Goal: Task Accomplishment & Management: Use online tool/utility

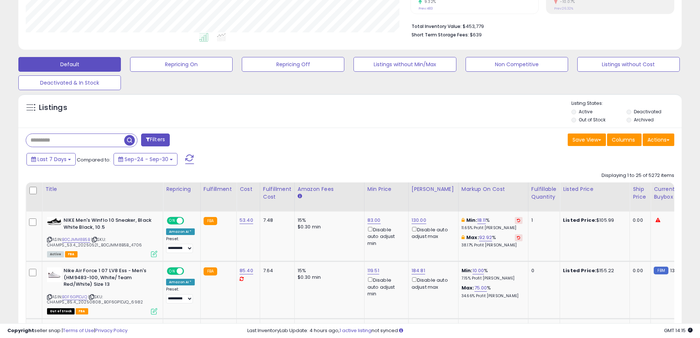
scroll to position [184, 0]
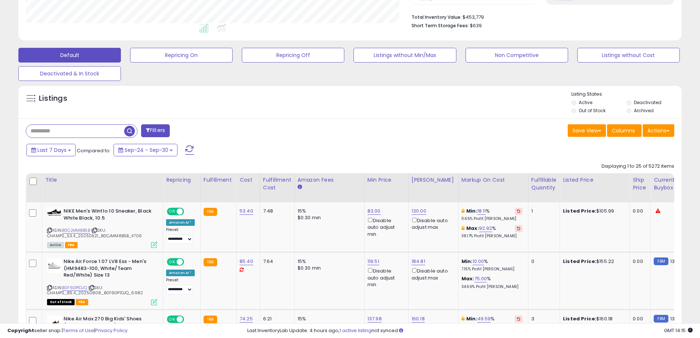
click at [366, 143] on div "Last 7 Days Compared to: Sep-24 - Sep-30" at bounding box center [268, 151] width 487 height 17
drag, startPoint x: 366, startPoint y: 134, endPoint x: 370, endPoint y: 148, distance: 14.9
drag, startPoint x: 355, startPoint y: 132, endPoint x: 354, endPoint y: 148, distance: 16.6
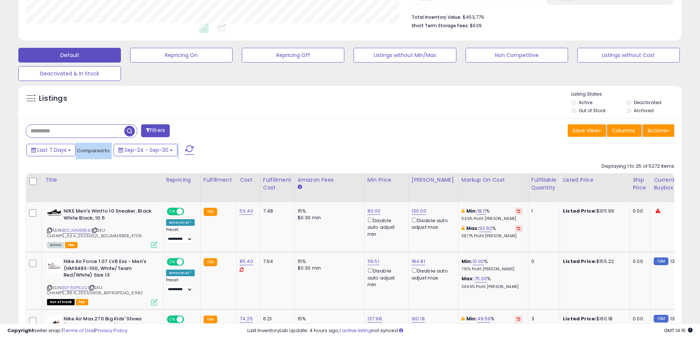
click at [317, 146] on div "Last 7 Days Compared to: Sep-24 - Sep-30" at bounding box center [268, 151] width 487 height 17
click at [316, 66] on div "Default Repricing On Repricing Off Listings without Min/Max Non Competitive Lis…" at bounding box center [350, 62] width 682 height 37
click at [315, 55] on button "Repricing Off" at bounding box center [293, 55] width 103 height 15
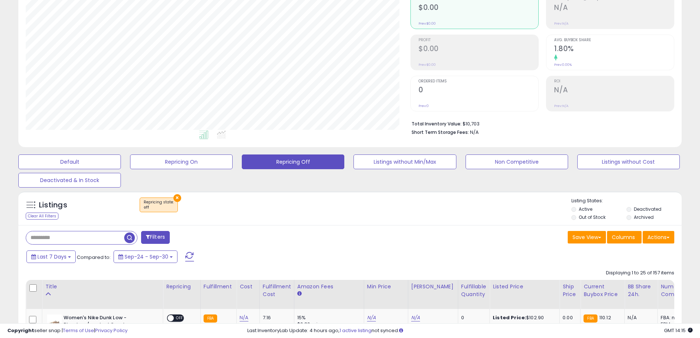
scroll to position [44, 0]
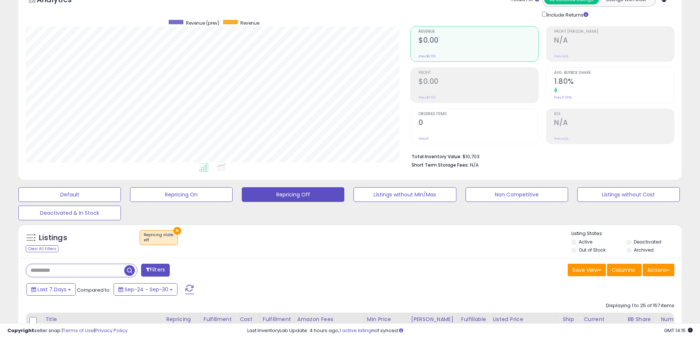
click at [312, 218] on div "Default Repricing On Repricing Off Listings without Min/Max Non Competitive Lis…" at bounding box center [350, 201] width 682 height 37
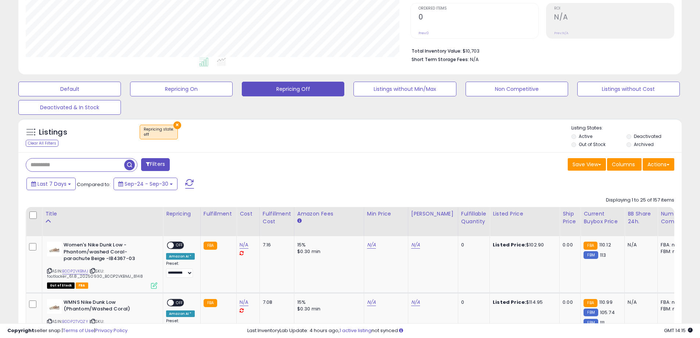
scroll to position [118, 0]
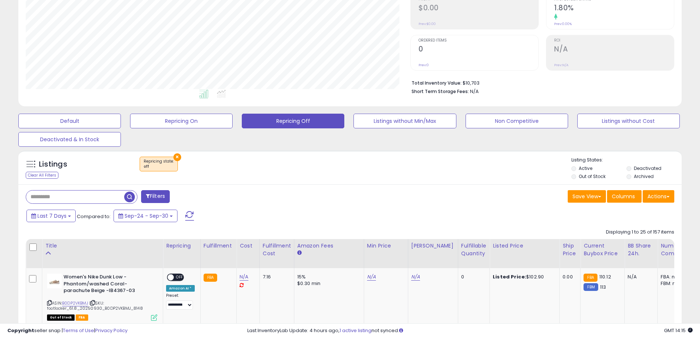
click at [443, 219] on div "Last 7 Days Compared to: Sep-24 - Sep-30" at bounding box center [268, 216] width 487 height 17
drag, startPoint x: 377, startPoint y: 184, endPoint x: 380, endPoint y: 193, distance: 9.4
click at [514, 197] on div "Save View Save As New View Columns Actions Import" at bounding box center [515, 197] width 330 height 14
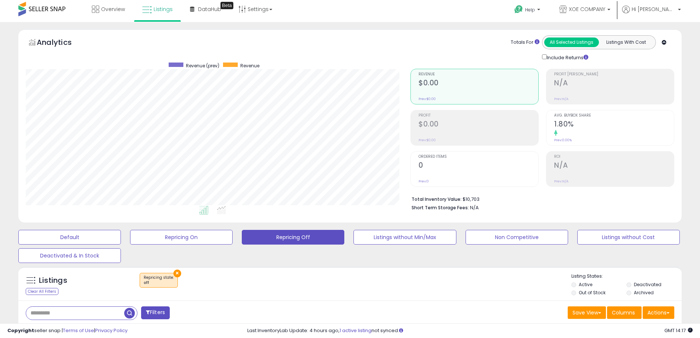
scroll to position [0, 0]
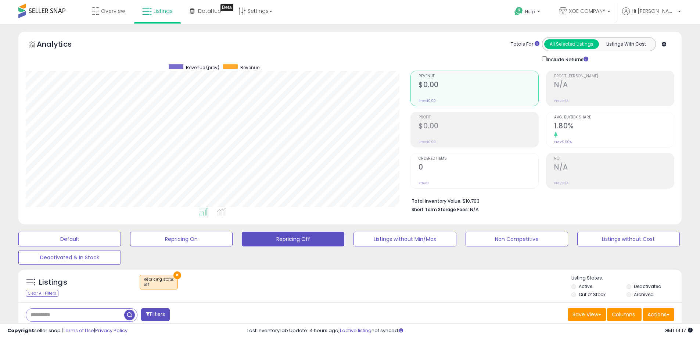
click at [435, 269] on div "Listings Clear All Filters × Repricing state : off Active" at bounding box center [349, 285] width 663 height 34
drag, startPoint x: 231, startPoint y: 31, endPoint x: 232, endPoint y: 39, distance: 7.8
click at [232, 39] on div "Early access to DataHub. Explore new analytics and share your feedback." at bounding box center [226, 31] width 81 height 22
click at [236, 50] on div "Analytics Totals For All Selected Listings Listings With Cost Include Returns" at bounding box center [350, 50] width 649 height 26
click at [344, 48] on div "Analytics Totals For All Selected Listings Listings With Cost Include Returns" at bounding box center [350, 50] width 649 height 26
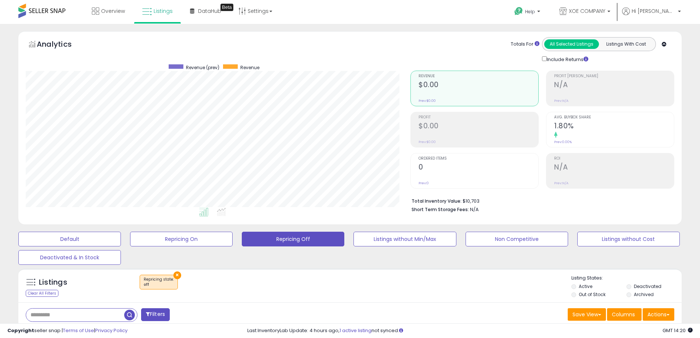
click at [47, 216] on ul at bounding box center [205, 213] width 389 height 13
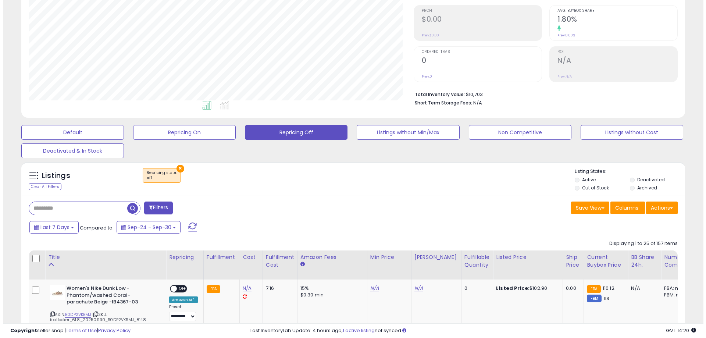
scroll to position [110, 0]
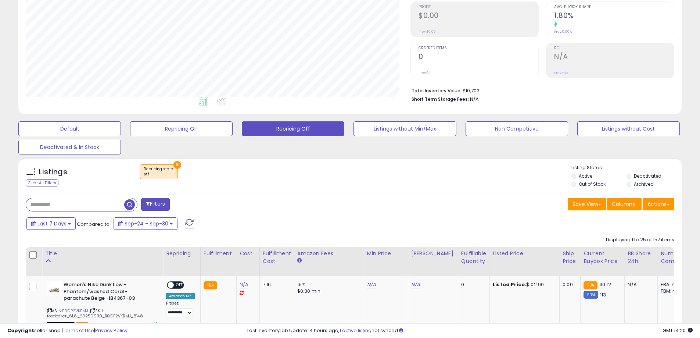
click at [167, 165] on div "× Repricing state : off" at bounding box center [159, 171] width 38 height 15
click at [175, 165] on button "×" at bounding box center [177, 165] width 8 height 8
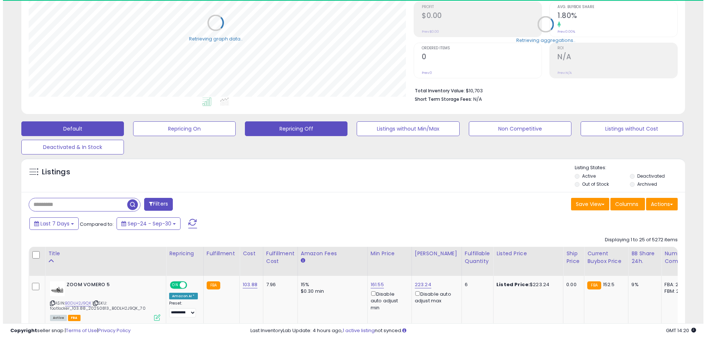
scroll to position [367308, 367073]
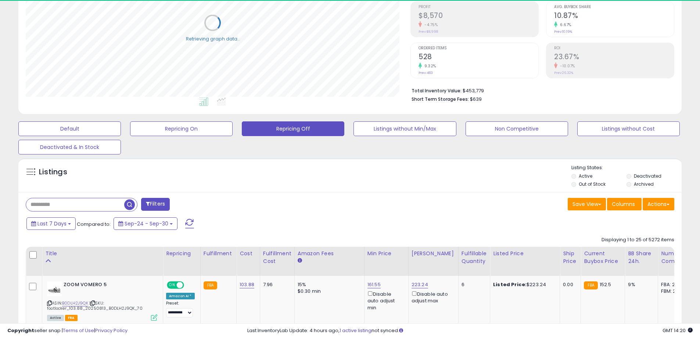
click at [272, 184] on div "Listings" at bounding box center [349, 176] width 663 height 25
click at [53, 129] on button "Default" at bounding box center [69, 128] width 103 height 15
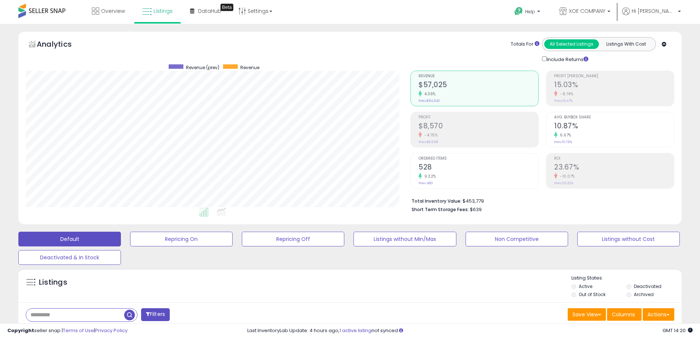
scroll to position [151, 385]
click at [675, 10] on span "Hi [PERSON_NAME]" at bounding box center [654, 10] width 44 height 7
click at [665, 57] on link "Logout" at bounding box center [666, 58] width 16 height 7
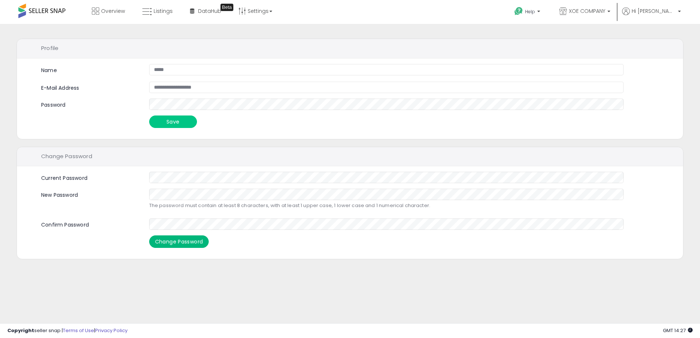
click at [191, 241] on button "Change Password" at bounding box center [179, 241] width 60 height 12
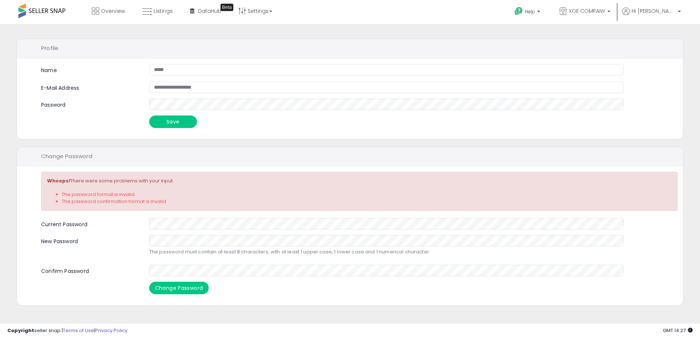
click at [118, 204] on li "The password confirmation format is invalid." at bounding box center [367, 201] width 610 height 7
click at [191, 253] on p "The password must contain at least 8 characters, with at least 1 upper case, 1 …" at bounding box center [386, 251] width 475 height 7
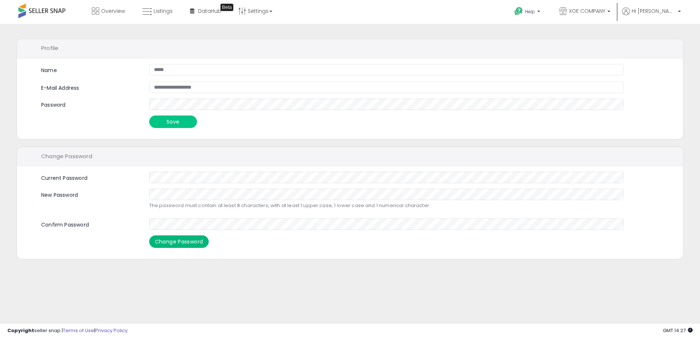
click at [177, 240] on button "Change Password" at bounding box center [179, 241] width 60 height 12
click at [667, 13] on span "Hi [PERSON_NAME]" at bounding box center [654, 10] width 44 height 7
click at [36, 8] on span at bounding box center [41, 11] width 47 height 14
click at [44, 11] on span at bounding box center [41, 11] width 47 height 14
click at [66, 8] on div "Overview Listings Beta" at bounding box center [225, 15] width 463 height 31
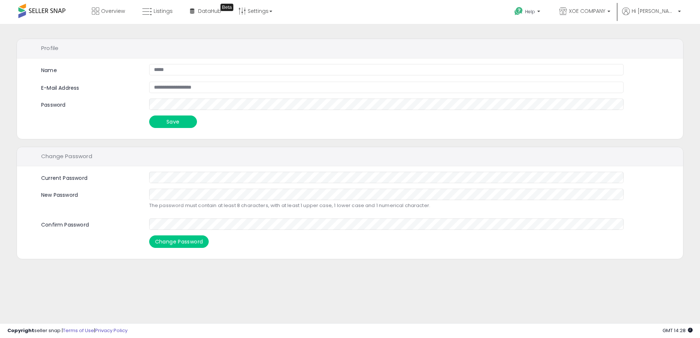
click at [58, 10] on span at bounding box center [41, 11] width 47 height 14
click at [26, 8] on span at bounding box center [41, 11] width 47 height 14
click at [52, 10] on span at bounding box center [41, 11] width 47 height 14
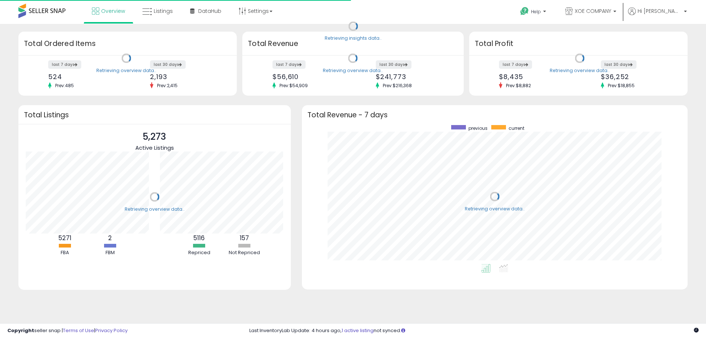
scroll to position [139, 371]
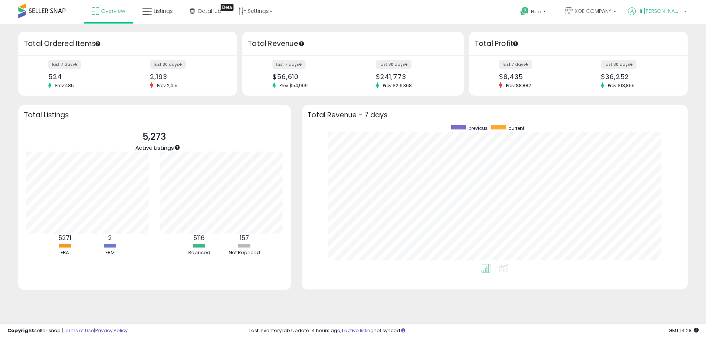
click at [668, 11] on span "Hi [PERSON_NAME]" at bounding box center [659, 10] width 44 height 7
click at [671, 37] on link "Profile" at bounding box center [671, 39] width 15 height 7
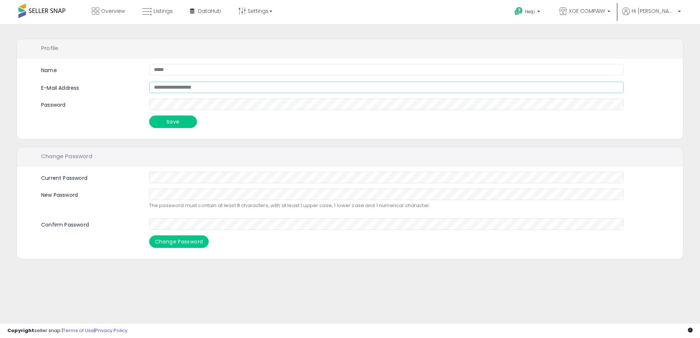
click at [187, 86] on input "**********" at bounding box center [386, 87] width 475 height 11
click at [37, 15] on span at bounding box center [41, 11] width 47 height 14
click at [39, 9] on span at bounding box center [41, 11] width 47 height 14
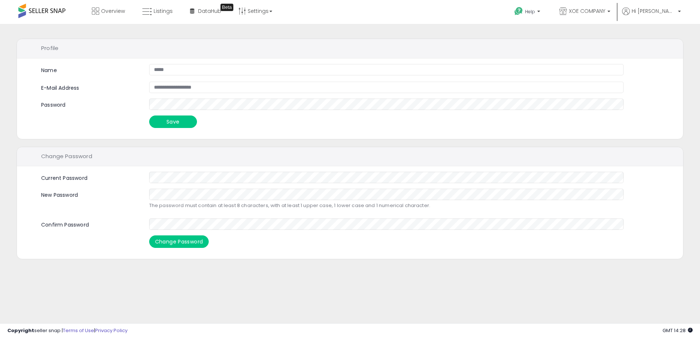
click at [40, 9] on span at bounding box center [41, 11] width 47 height 14
click at [48, 13] on span at bounding box center [41, 11] width 47 height 14
click at [46, 7] on span at bounding box center [41, 11] width 47 height 14
click at [61, 12] on span at bounding box center [41, 11] width 47 height 14
click at [56, 9] on span at bounding box center [41, 11] width 47 height 14
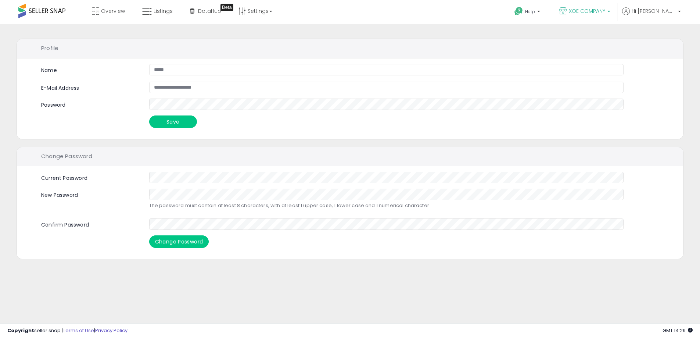
click at [605, 12] on span "XOE COMPANY" at bounding box center [587, 10] width 36 height 7
click at [679, 8] on p "Hi [PERSON_NAME]" at bounding box center [651, 11] width 59 height 9
click at [662, 34] on li "Profile" at bounding box center [665, 39] width 27 height 18
click at [662, 38] on link "Profile" at bounding box center [665, 39] width 15 height 7
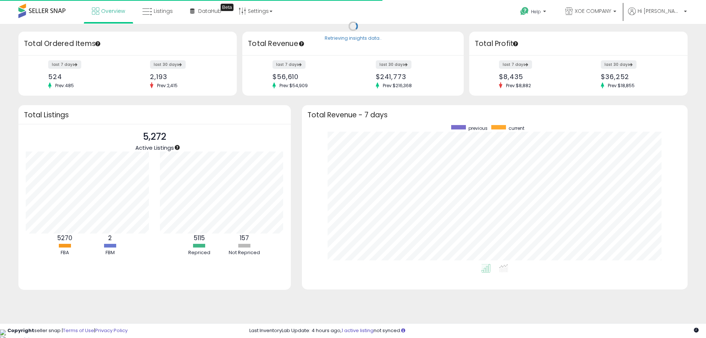
scroll to position [139, 371]
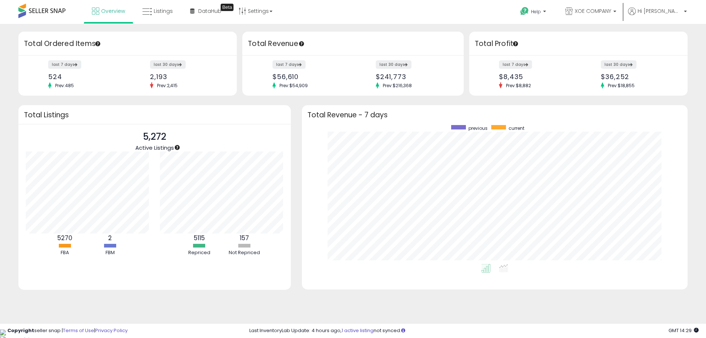
click at [54, 8] on span at bounding box center [41, 11] width 47 height 14
click at [58, 12] on span at bounding box center [41, 11] width 47 height 14
click at [165, 10] on span "Listings" at bounding box center [163, 10] width 19 height 7
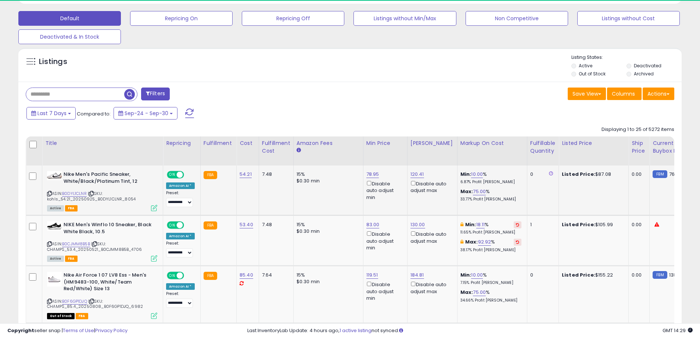
scroll to position [151, 385]
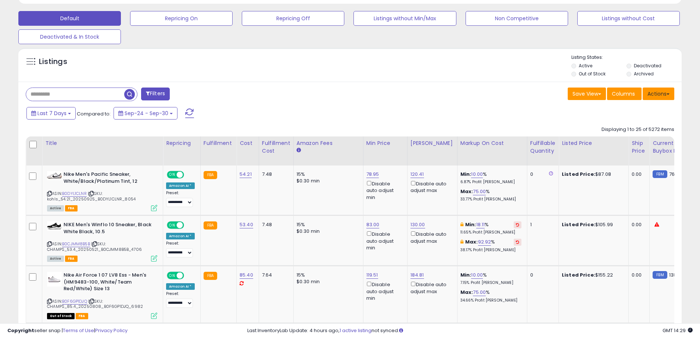
click at [664, 91] on button "Actions" at bounding box center [659, 93] width 32 height 12
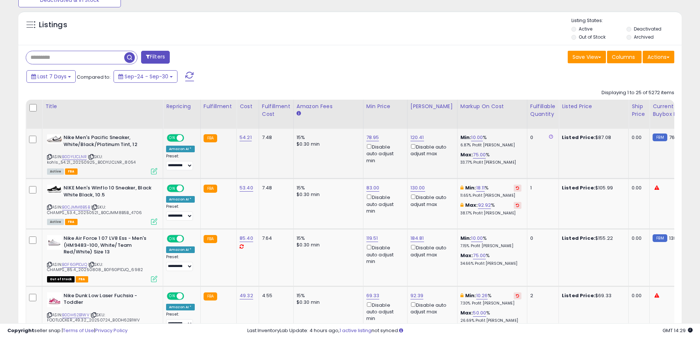
scroll to position [220, 0]
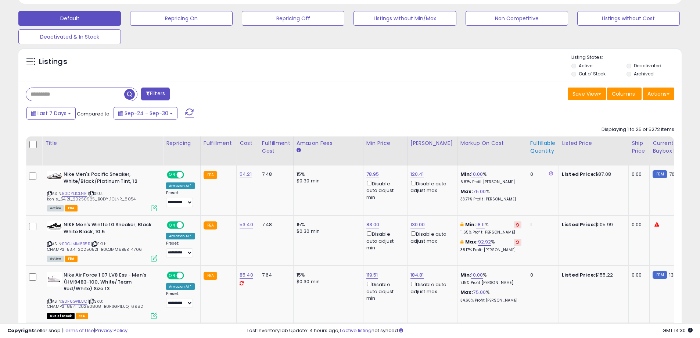
click at [537, 146] on div "Fulfillable Quantity" at bounding box center [542, 146] width 25 height 15
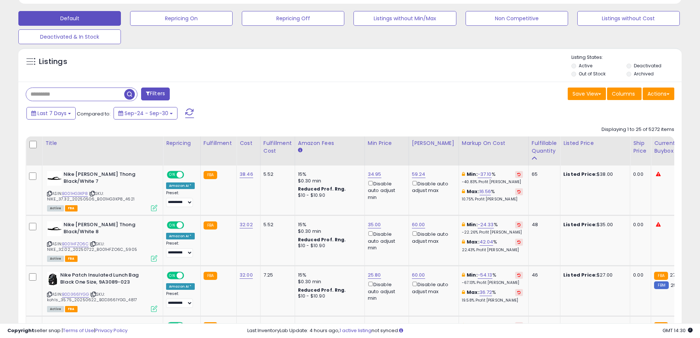
drag, startPoint x: 444, startPoint y: 196, endPoint x: 365, endPoint y: 107, distance: 118.7
click at [365, 107] on div "Last 7 Days Compared to: Sep-24 - Sep-30" at bounding box center [268, 114] width 487 height 17
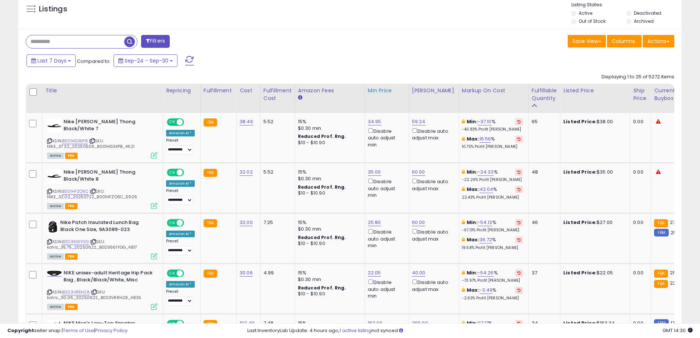
scroll to position [294, 0]
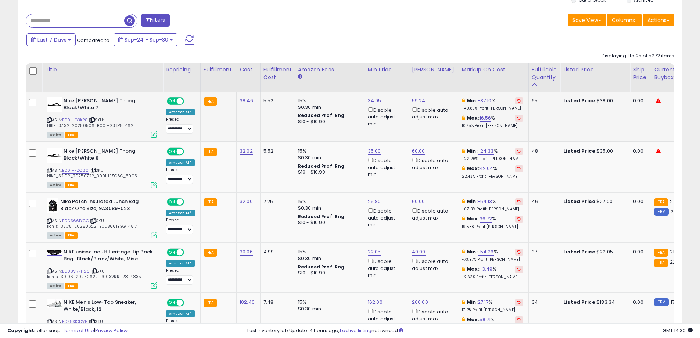
click at [593, 102] on div "Listed Price: $38.00" at bounding box center [593, 100] width 61 height 7
click at [82, 121] on link "B001HG3KP8" at bounding box center [75, 120] width 26 height 6
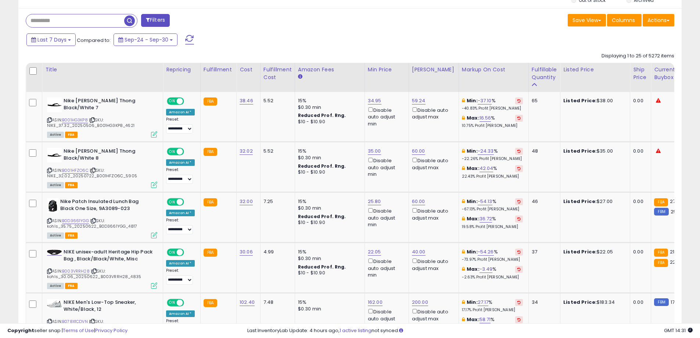
drag, startPoint x: 669, startPoint y: 0, endPoint x: 455, endPoint y: 44, distance: 218.0
click at [455, 44] on div "Last 7 Days Compared to: Sep-24 - Sep-30" at bounding box center [268, 40] width 487 height 17
click at [595, 100] on div "Listed Price: $38.00" at bounding box center [593, 100] width 61 height 7
click at [600, 151] on div "Listed Price: $35.00" at bounding box center [593, 151] width 61 height 7
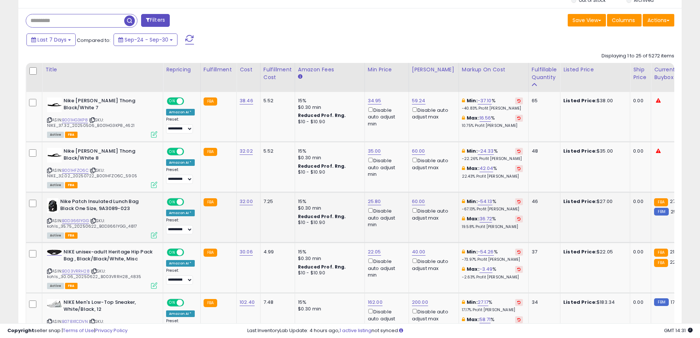
click at [596, 201] on div "Listed Price: $27.00" at bounding box center [593, 201] width 61 height 7
click at [593, 250] on div "Listed Price: $22.05" at bounding box center [593, 251] width 61 height 7
click at [434, 38] on div "Last 7 Days Compared to: Sep-24 - Sep-30" at bounding box center [268, 40] width 487 height 17
click at [423, 35] on div "Last 7 Days Compared to: Sep-24 - Sep-30" at bounding box center [268, 40] width 487 height 17
click at [76, 118] on link "B001HG3KP8" at bounding box center [75, 120] width 26 height 6
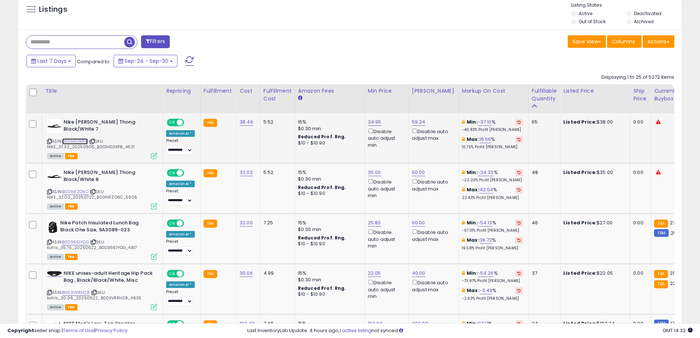
scroll to position [257, 0]
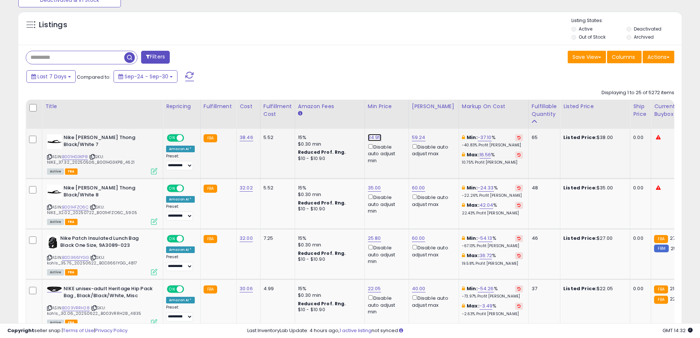
click at [372, 137] on link "34.95" at bounding box center [375, 137] width 14 height 7
click at [350, 113] on input "*****" at bounding box center [351, 112] width 65 height 12
click at [350, 113] on input "*****" at bounding box center [350, 112] width 65 height 12
type input "*"
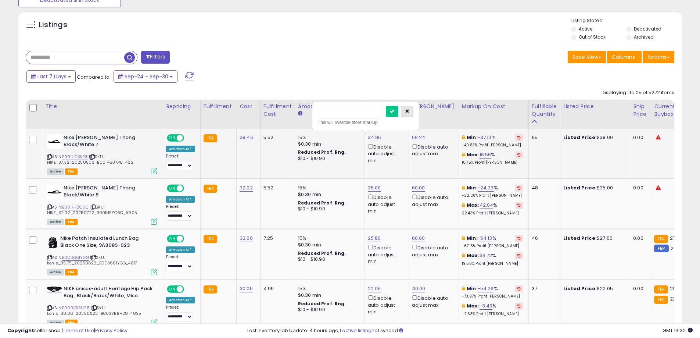
click at [413, 109] on button "button" at bounding box center [407, 111] width 12 height 11
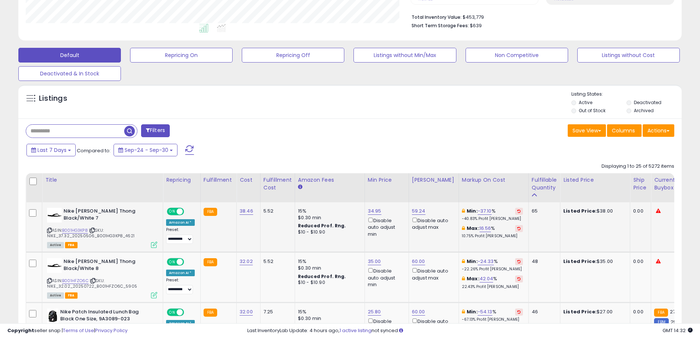
click at [383, 137] on div "Save View Save As New View Update Current View Columns Actions Import Export Vi…" at bounding box center [515, 131] width 330 height 14
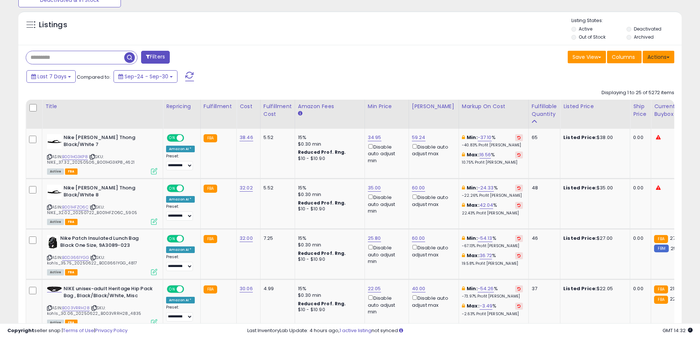
click at [664, 55] on button "Actions" at bounding box center [659, 57] width 32 height 12
click at [426, 82] on div "Last 7 Days Compared to: Sep-24 - Sep-30" at bounding box center [268, 77] width 487 height 17
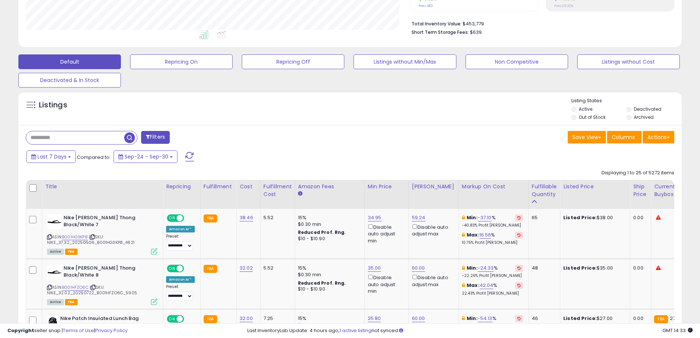
scroll to position [147, 0]
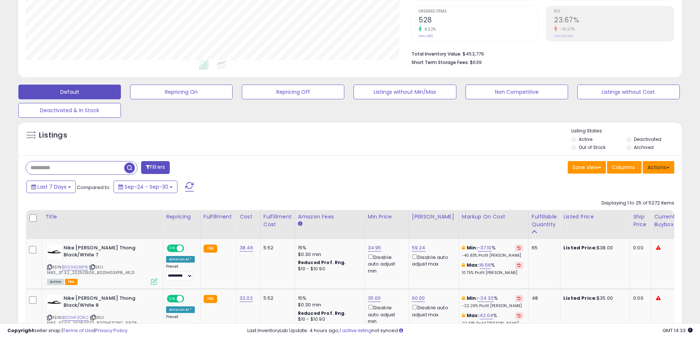
click at [657, 168] on button "Actions" at bounding box center [659, 167] width 32 height 12
click at [303, 123] on div "Listings Active" at bounding box center [349, 138] width 663 height 34
click at [297, 90] on button "Repricing Off" at bounding box center [293, 92] width 103 height 15
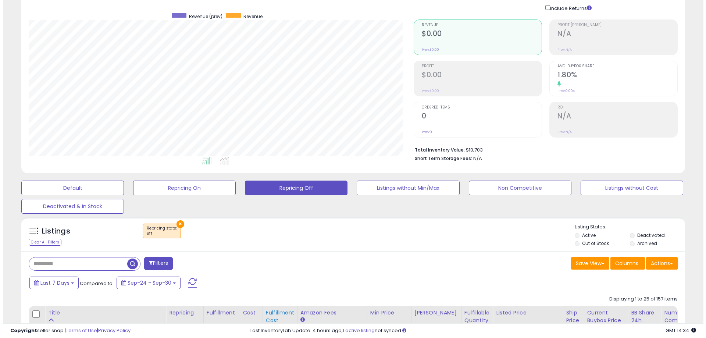
scroll to position [44, 0]
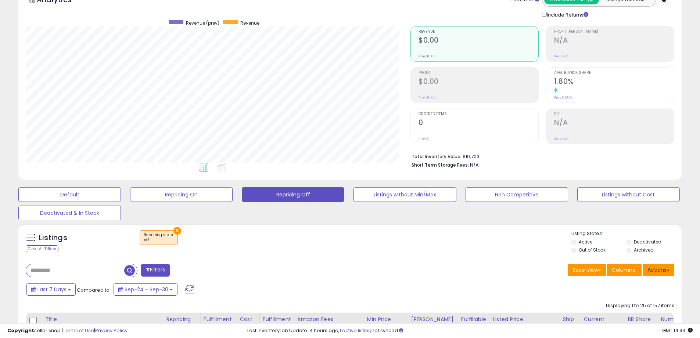
click at [653, 271] on button "Actions" at bounding box center [659, 269] width 32 height 12
drag, startPoint x: 286, startPoint y: 195, endPoint x: 294, endPoint y: 244, distance: 49.2
click at [303, 230] on div "× Repricing state : off" at bounding box center [350, 240] width 441 height 21
click at [299, 198] on button "Repricing Off" at bounding box center [293, 194] width 103 height 15
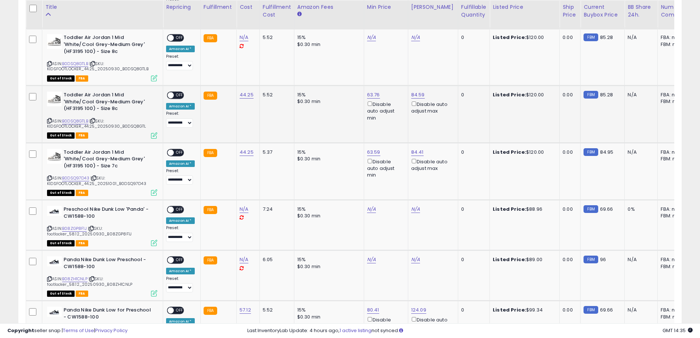
scroll to position [522, 0]
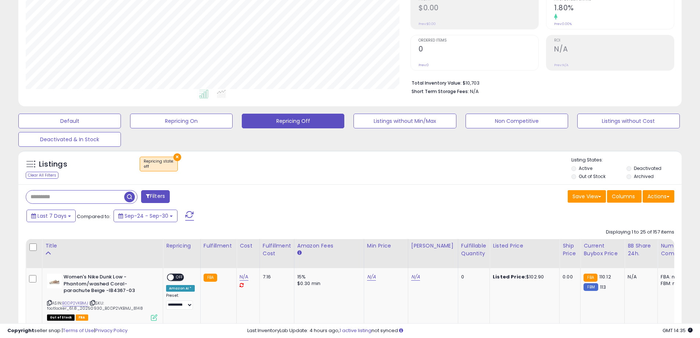
click at [278, 173] on div "× Repricing state : off" at bounding box center [350, 167] width 441 height 21
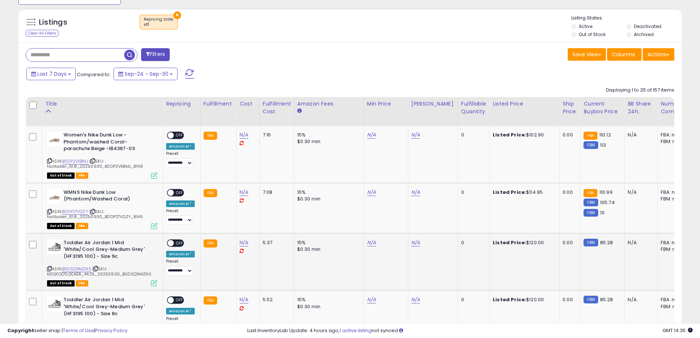
scroll to position [155, 0]
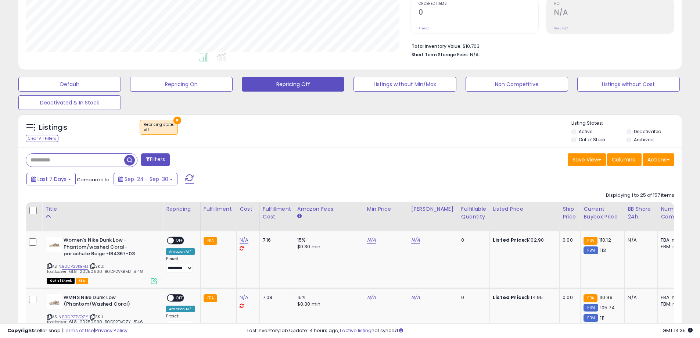
click at [283, 176] on div "Last 7 Days Compared to: Sep-24 - Sep-30" at bounding box center [268, 180] width 487 height 17
click at [80, 92] on div "Default Repricing On Repricing Off Listings without Min/Max Non Competitive Lis…" at bounding box center [350, 91] width 682 height 37
click at [82, 83] on button "Default" at bounding box center [69, 84] width 103 height 15
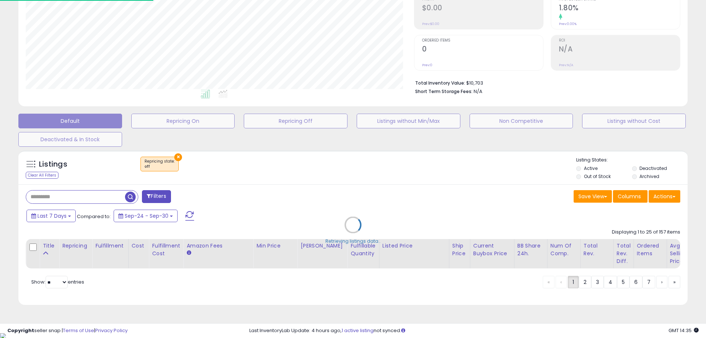
scroll to position [151, 388]
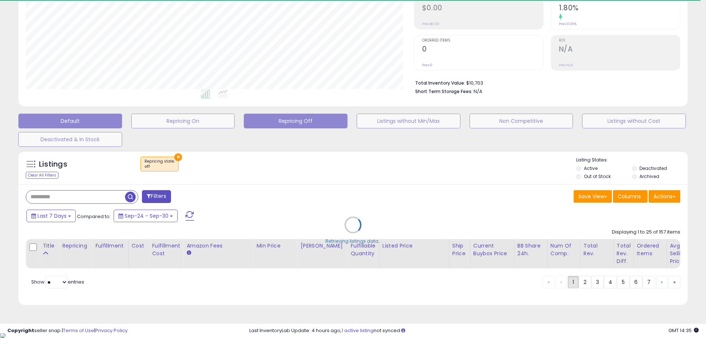
click at [319, 125] on button "Repricing Off" at bounding box center [296, 121] width 104 height 15
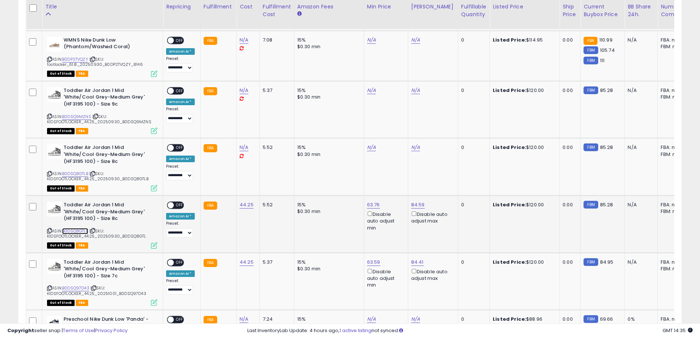
scroll to position [151, 385]
click at [80, 230] on link "B0DSQ8GTLB" at bounding box center [75, 231] width 26 height 6
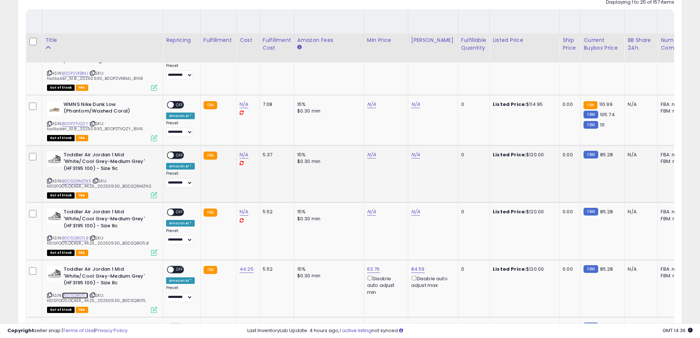
scroll to position [302, 0]
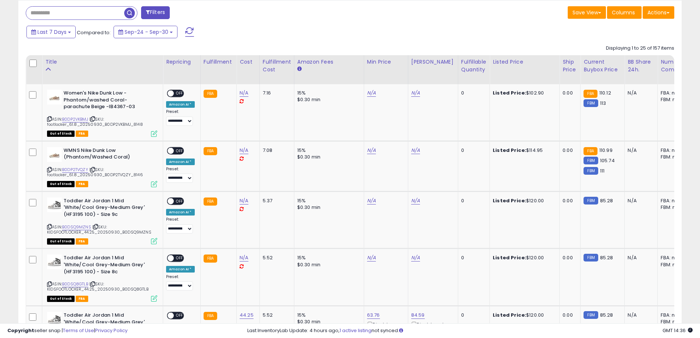
click at [325, 36] on div "Last 7 Days Compared to: Sep-24 - Sep-30" at bounding box center [268, 33] width 487 height 17
click at [658, 15] on button "Actions" at bounding box center [659, 12] width 32 height 12
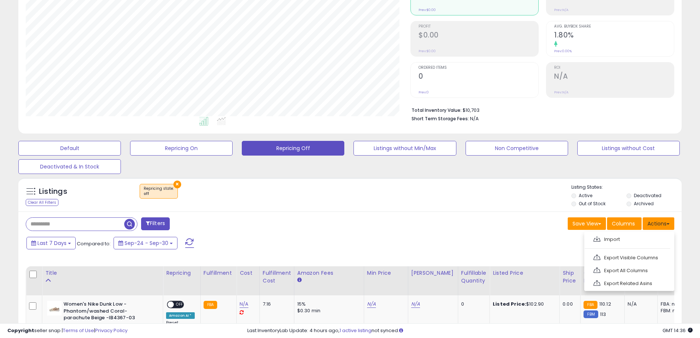
scroll to position [228, 0]
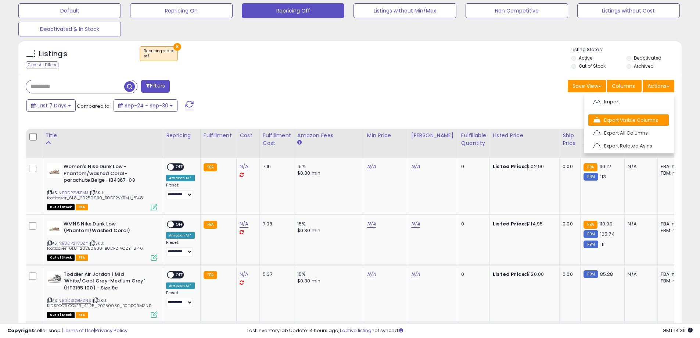
click at [649, 123] on link "Export Visible Columns" at bounding box center [628, 119] width 80 height 11
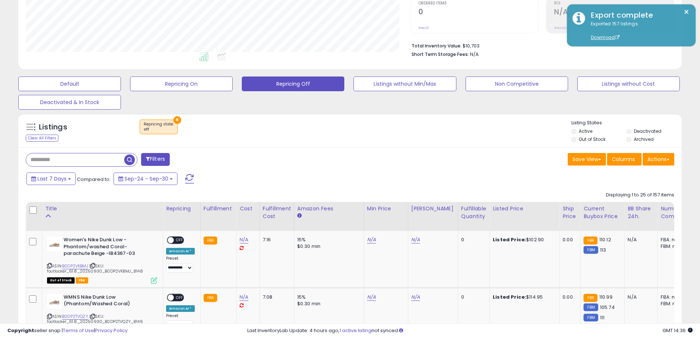
scroll to position [155, 0]
click at [91, 86] on button "Default" at bounding box center [69, 84] width 103 height 15
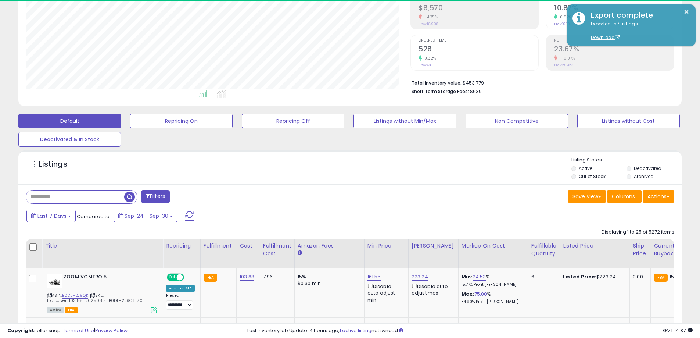
scroll to position [151, 385]
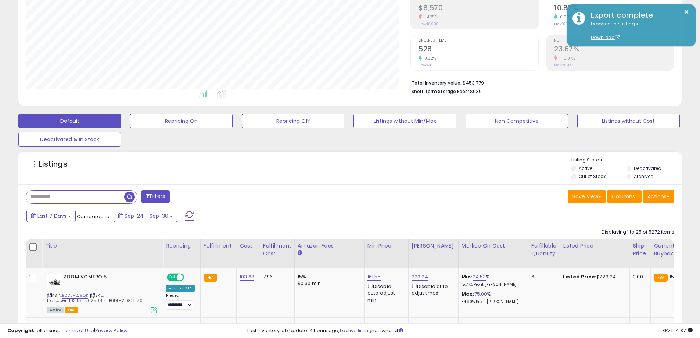
click at [433, 199] on div "Save View Save As New View Columns Actions Import" at bounding box center [515, 197] width 330 height 14
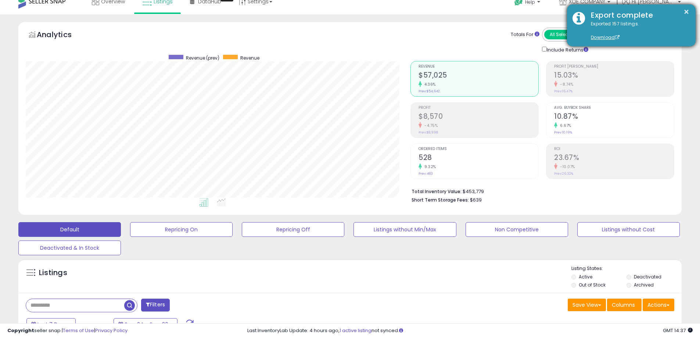
scroll to position [8, 0]
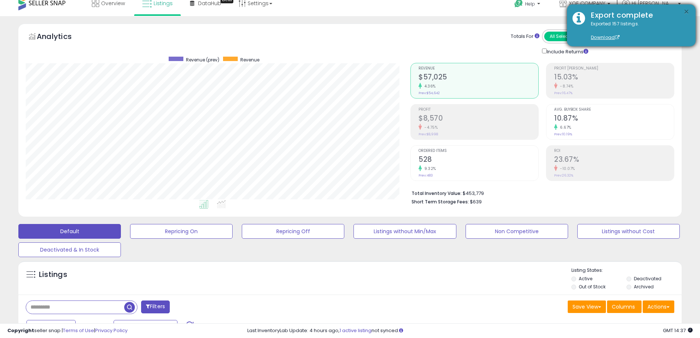
click at [685, 10] on button "×" at bounding box center [686, 11] width 6 height 9
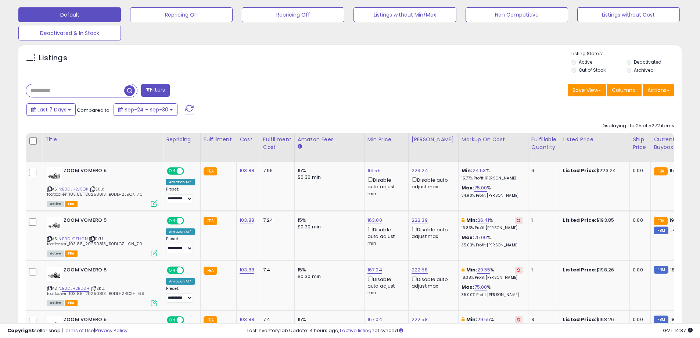
scroll to position [228, 0]
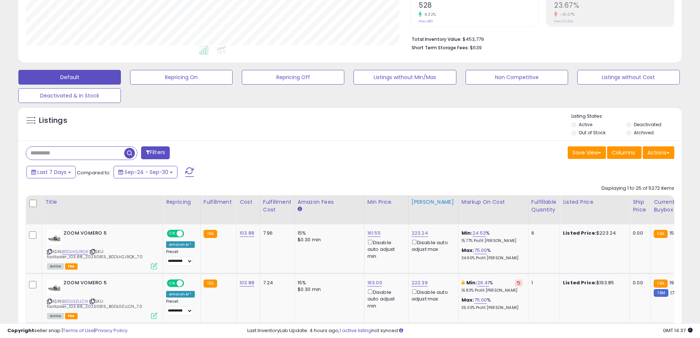
scroll to position [155, 0]
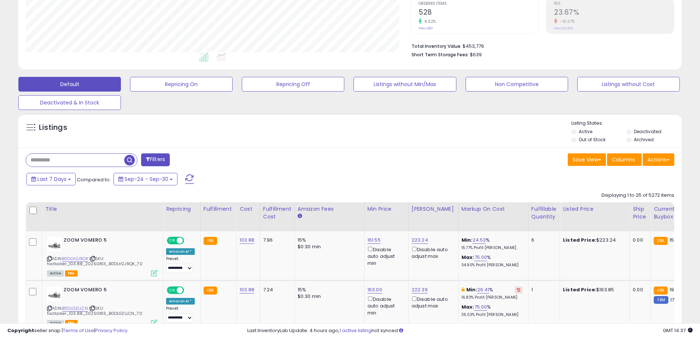
click at [316, 142] on div "Listings" at bounding box center [349, 132] width 663 height 25
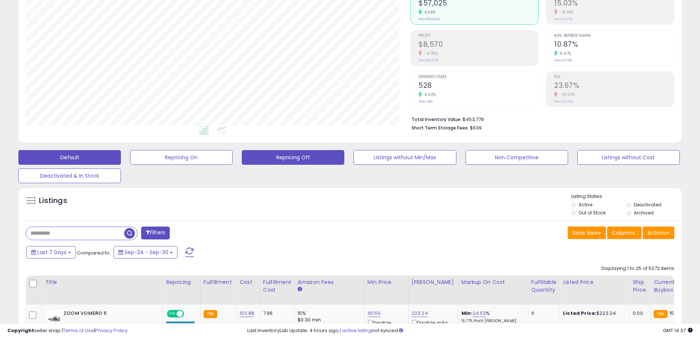
scroll to position [81, 0]
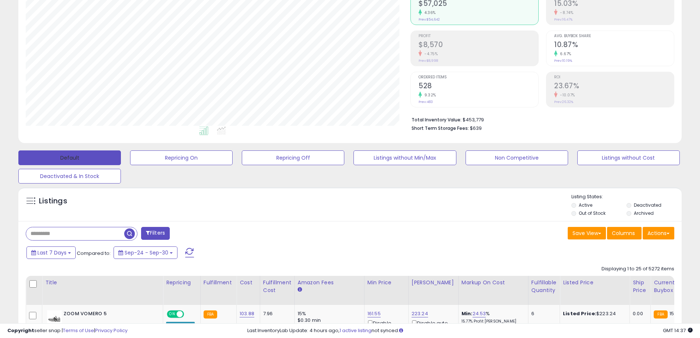
drag, startPoint x: 90, startPoint y: 160, endPoint x: 227, endPoint y: 208, distance: 145.1
drag, startPoint x: 309, startPoint y: 227, endPoint x: 311, endPoint y: 222, distance: 5.7
click at [309, 227] on div "Filters" at bounding box center [185, 234] width 330 height 15
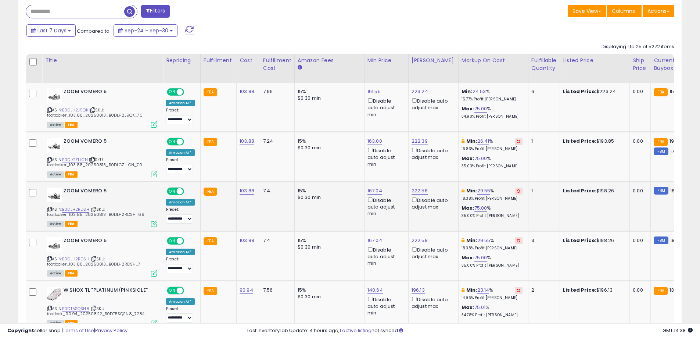
scroll to position [265, 0]
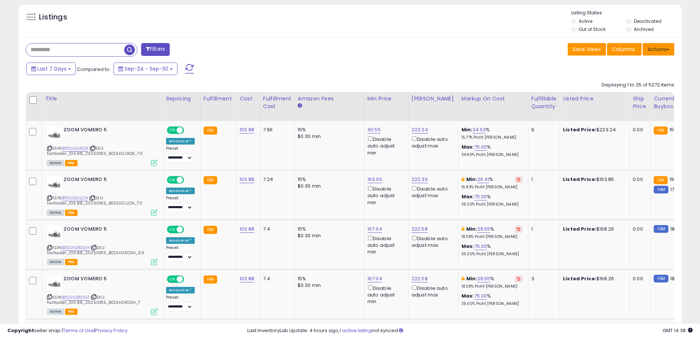
click at [661, 53] on button "Actions" at bounding box center [659, 49] width 32 height 12
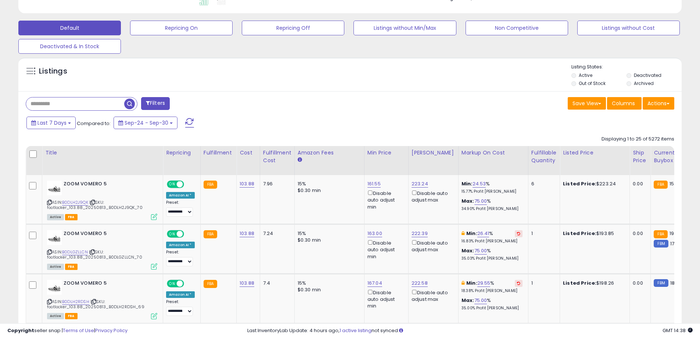
scroll to position [191, 0]
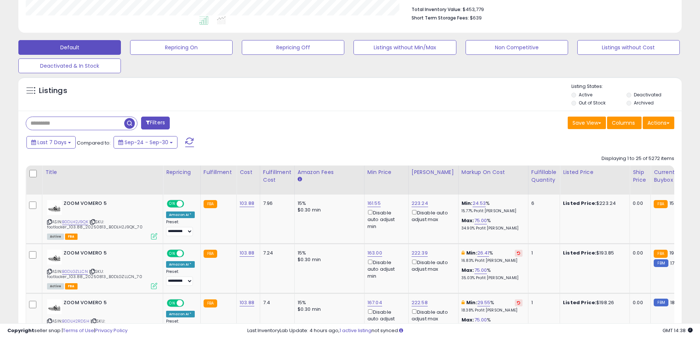
click at [345, 136] on div "Last 7 Days Compared to: Sep-24 - Sep-30" at bounding box center [268, 143] width 487 height 17
click at [658, 120] on button "Actions" at bounding box center [659, 122] width 32 height 12
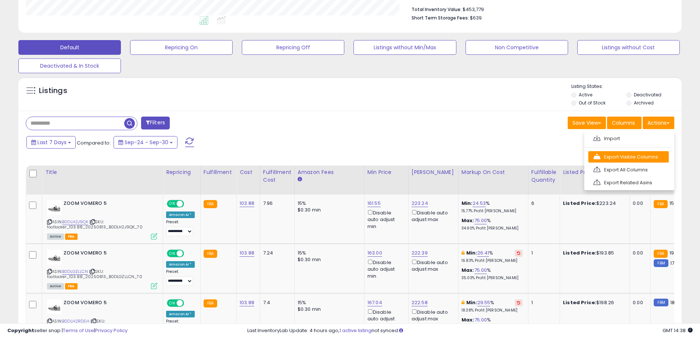
click at [633, 157] on link "Export Visible Columns" at bounding box center [628, 156] width 80 height 11
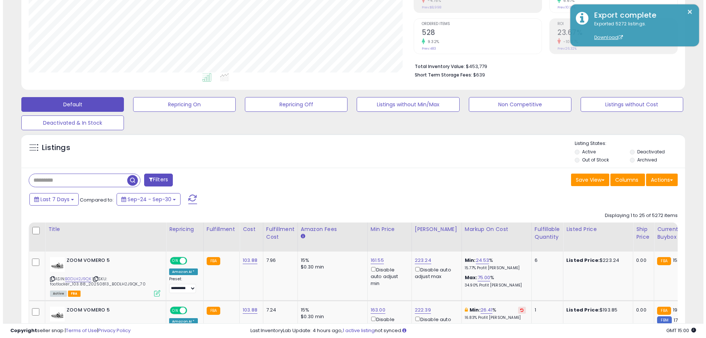
scroll to position [147, 0]
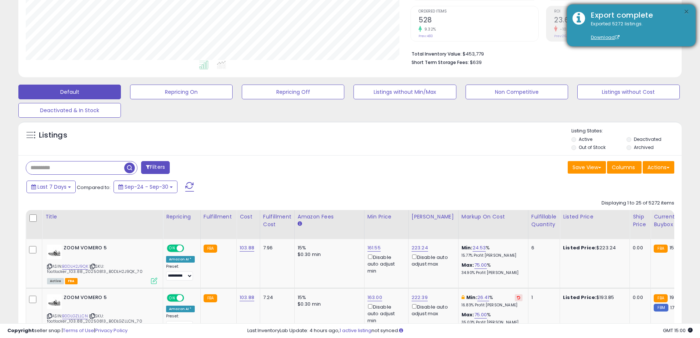
click at [688, 11] on button "×" at bounding box center [686, 11] width 6 height 9
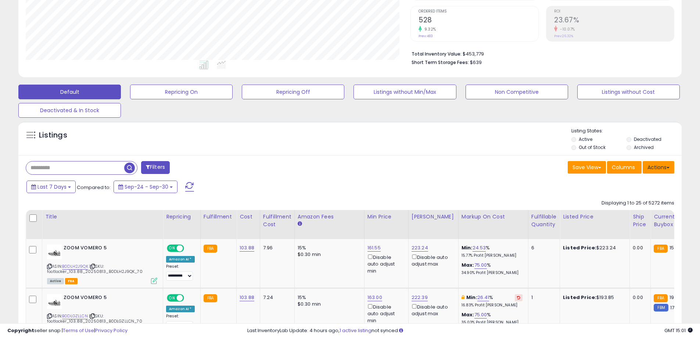
click at [655, 167] on button "Actions" at bounding box center [659, 167] width 32 height 12
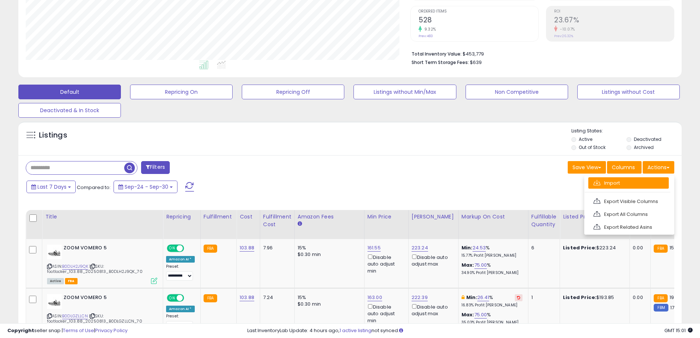
click at [618, 179] on link "Import" at bounding box center [628, 182] width 80 height 11
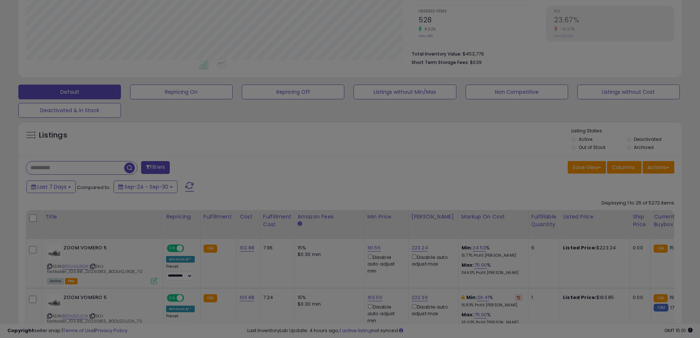
scroll to position [151, 388]
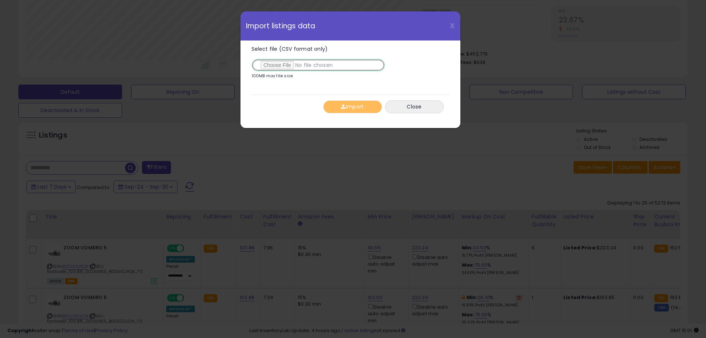
click at [284, 66] on input "Select file (CSV format only)" at bounding box center [317, 65] width 133 height 12
click at [452, 26] on span "X" at bounding box center [451, 26] width 5 height 10
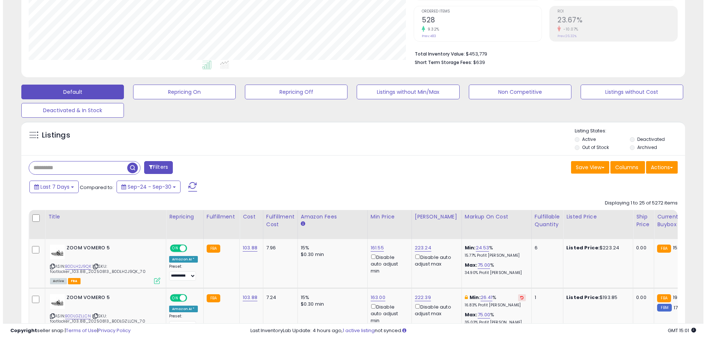
scroll to position [367308, 367073]
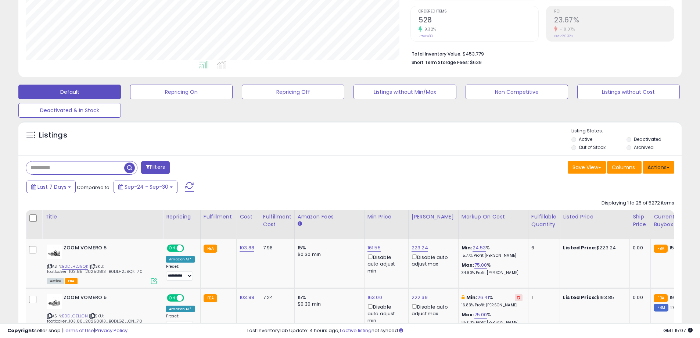
click at [661, 166] on button "Actions" at bounding box center [659, 167] width 32 height 12
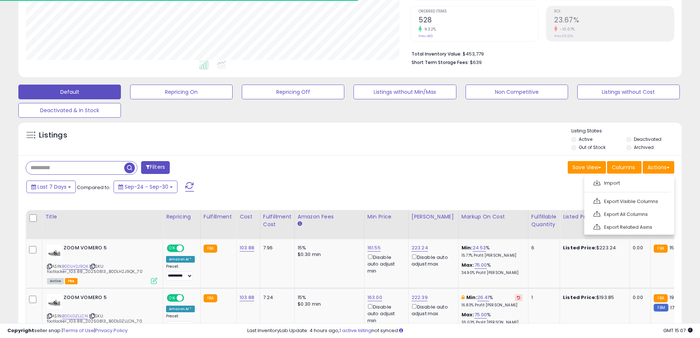
click at [409, 146] on div "Listings" at bounding box center [349, 140] width 663 height 25
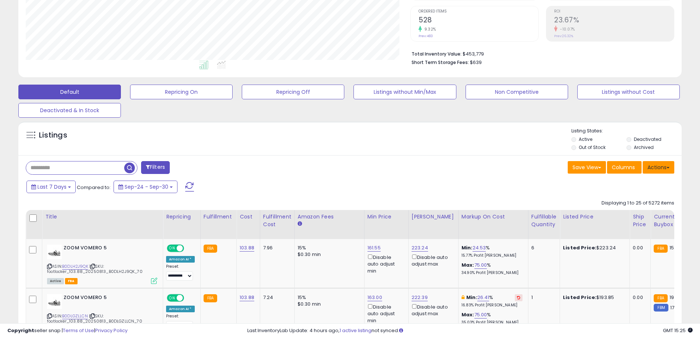
click at [655, 164] on button "Actions" at bounding box center [659, 167] width 32 height 12
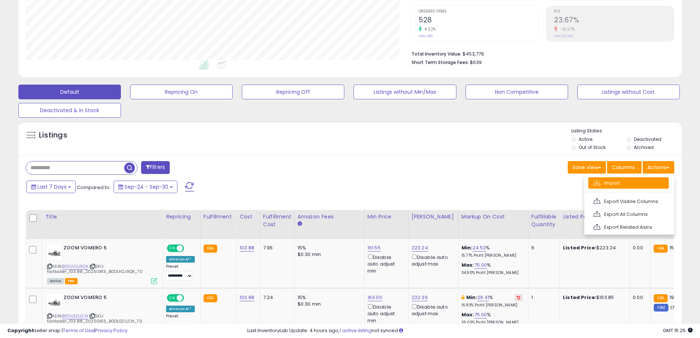
click at [629, 182] on link "Import" at bounding box center [628, 182] width 80 height 11
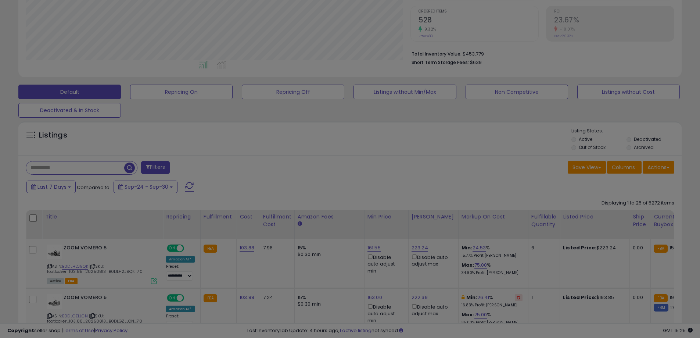
scroll to position [151, 388]
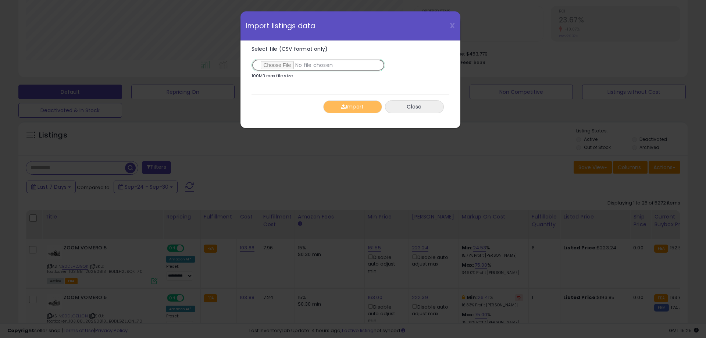
click at [276, 64] on input "Select file (CSV format only)" at bounding box center [317, 65] width 133 height 12
click at [285, 64] on input "Select file (CSV format only)" at bounding box center [317, 65] width 133 height 12
type input "**********"
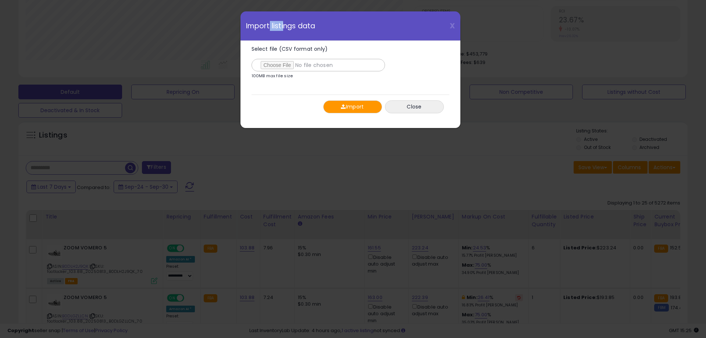
drag, startPoint x: 269, startPoint y: 20, endPoint x: 282, endPoint y: 20, distance: 12.9
click at [282, 20] on div "X Close Import listings data" at bounding box center [350, 25] width 220 height 29
click at [355, 105] on button "Import" at bounding box center [352, 106] width 59 height 13
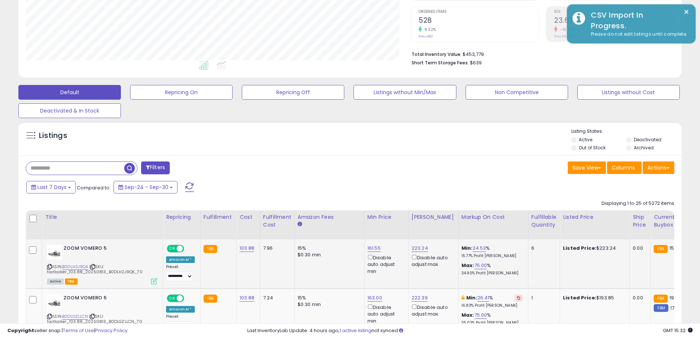
scroll to position [158, 0]
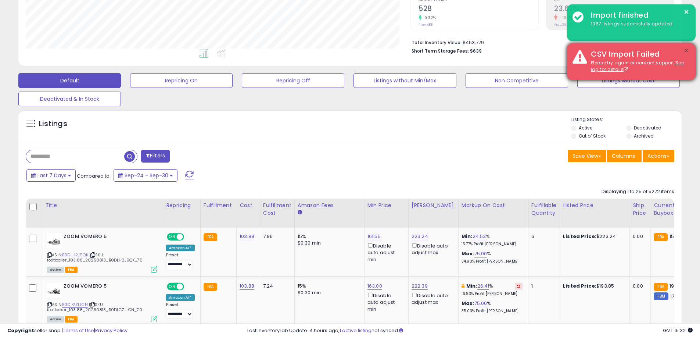
click at [686, 51] on button "×" at bounding box center [686, 50] width 6 height 9
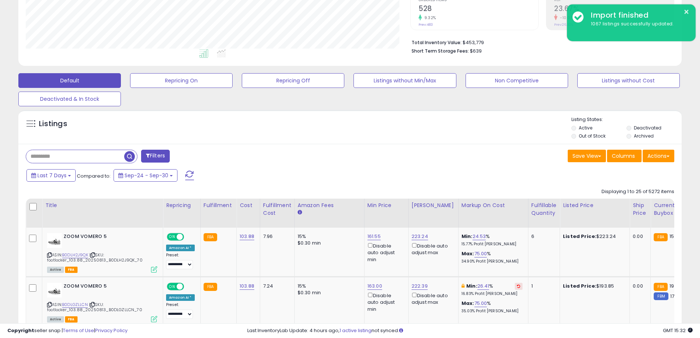
drag, startPoint x: 397, startPoint y: 177, endPoint x: 394, endPoint y: 171, distance: 6.9
click at [396, 175] on div "Last 7 Days Compared to: Sep-24 - Sep-30" at bounding box center [268, 176] width 487 height 17
click at [305, 81] on button "Repricing Off" at bounding box center [293, 80] width 103 height 15
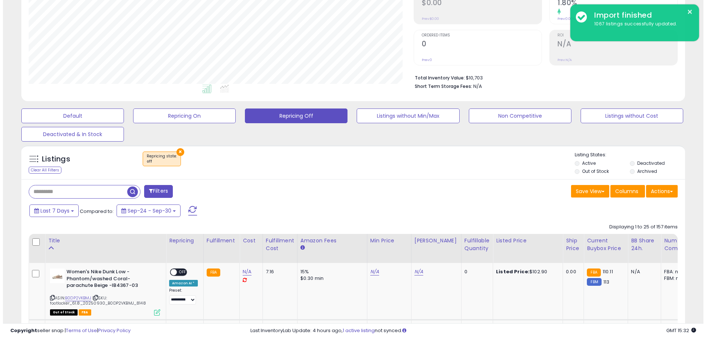
scroll to position [118, 0]
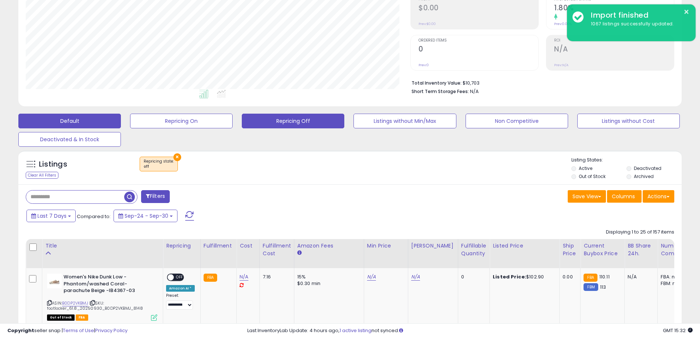
click at [88, 125] on button "Default" at bounding box center [69, 121] width 103 height 15
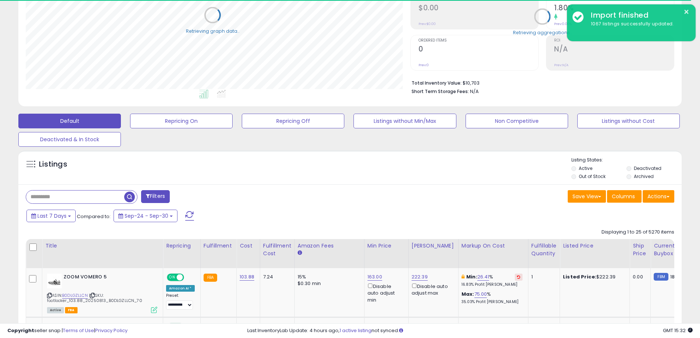
scroll to position [151, 385]
click at [295, 126] on button "Repricing Off" at bounding box center [293, 121] width 103 height 15
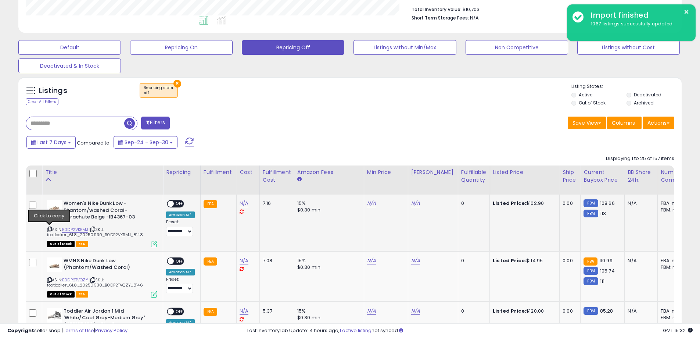
click at [49, 229] on icon at bounding box center [49, 229] width 5 height 4
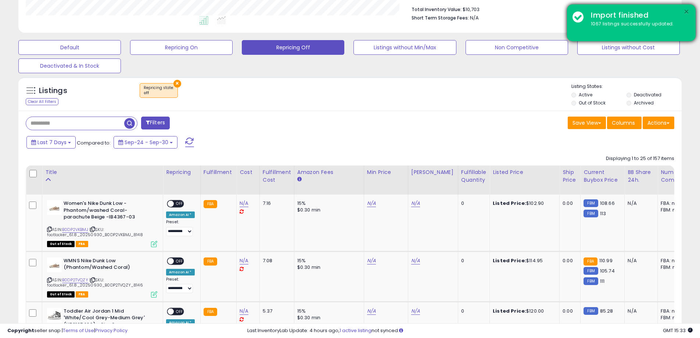
click at [688, 12] on button "×" at bounding box center [686, 11] width 6 height 9
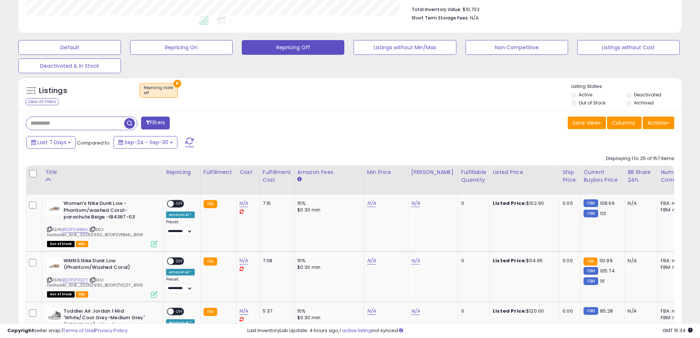
drag, startPoint x: 379, startPoint y: 135, endPoint x: 378, endPoint y: 140, distance: 4.8
click at [379, 138] on div "Last 7 Days Compared to: Sep-24 - Sep-30" at bounding box center [268, 143] width 487 height 17
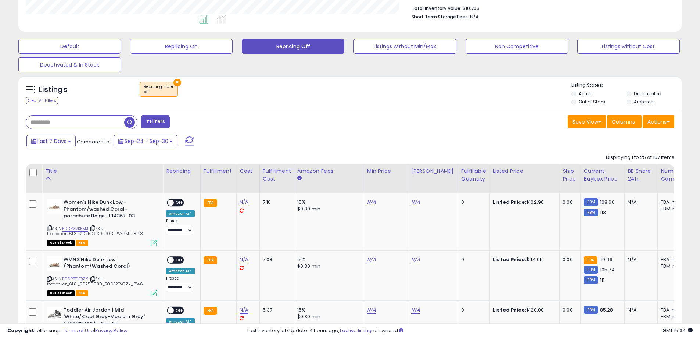
scroll to position [182, 0]
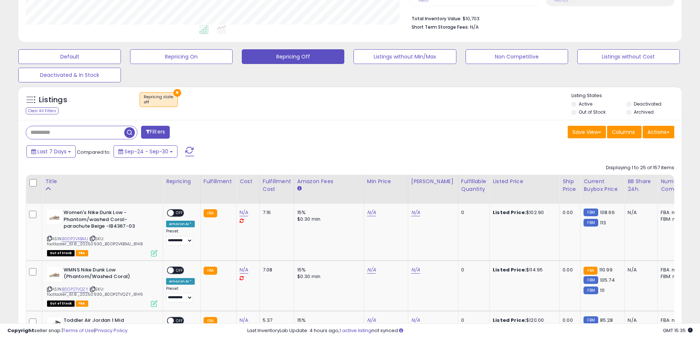
click at [280, 139] on div "Filters" at bounding box center [185, 133] width 330 height 15
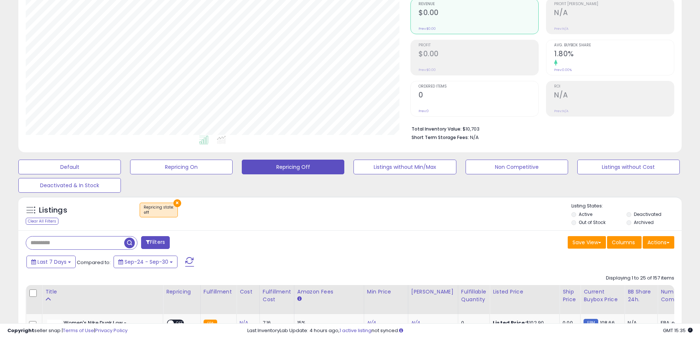
scroll to position [0, 0]
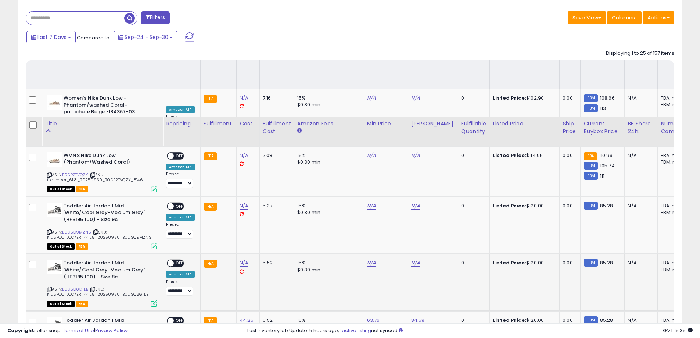
scroll to position [294, 0]
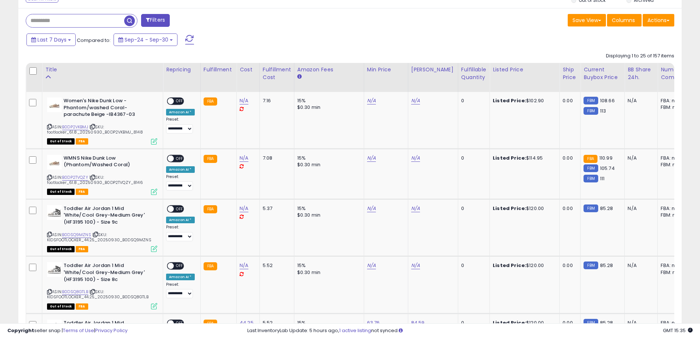
click at [333, 46] on div "Last 7 Days Compared to: Sep-24 - Sep-30" at bounding box center [268, 40] width 487 height 17
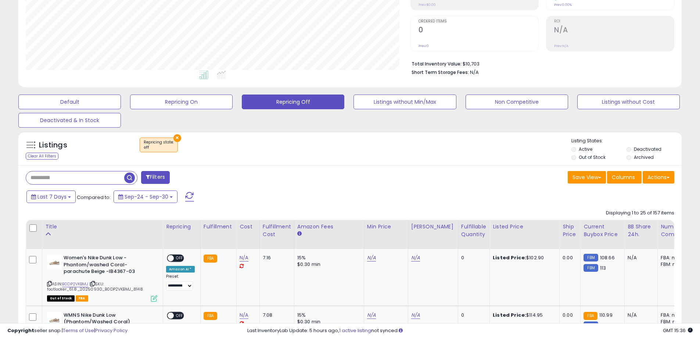
scroll to position [133, 0]
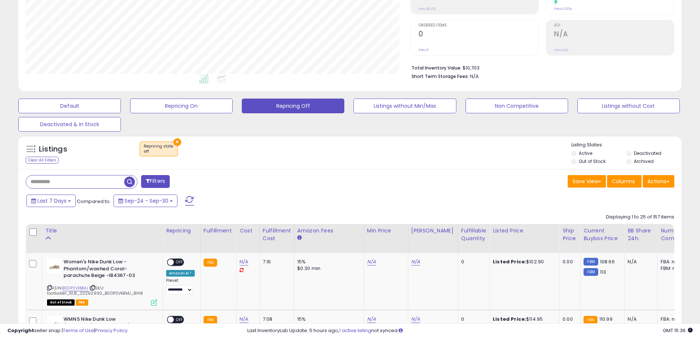
click at [291, 106] on button "Repricing Off" at bounding box center [293, 105] width 103 height 15
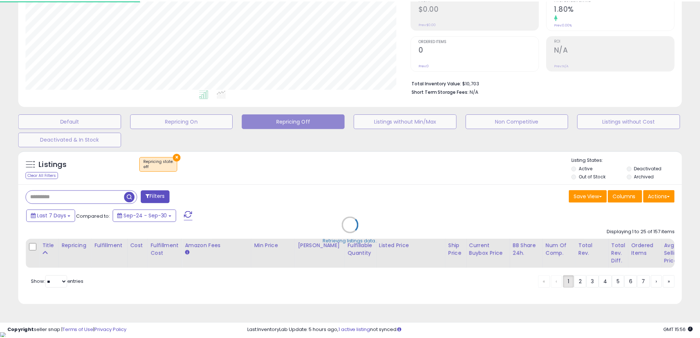
scroll to position [151, 388]
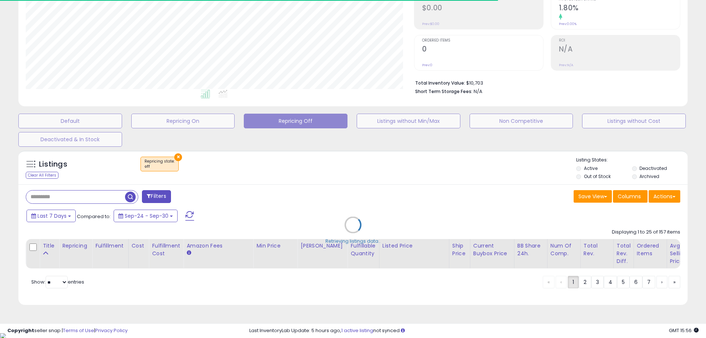
click at [307, 192] on div "Retrieving listings data.." at bounding box center [353, 230] width 680 height 167
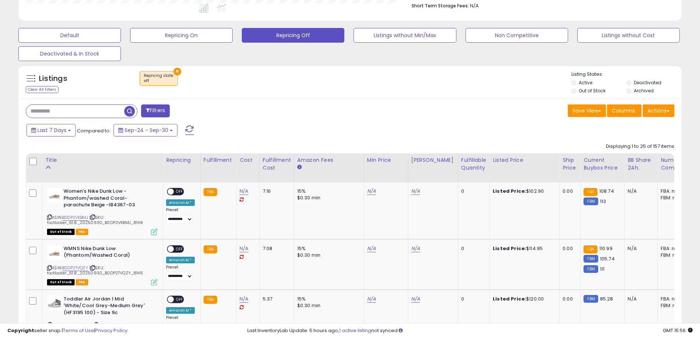
scroll to position [191, 0]
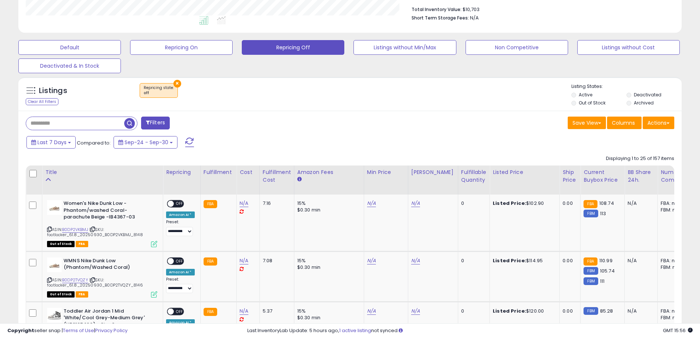
click at [302, 140] on div "Last 7 Days Compared to: Sep-24 - Sep-30" at bounding box center [268, 143] width 487 height 17
click at [335, 123] on div "Filters" at bounding box center [185, 123] width 330 height 15
click at [85, 46] on button "Default" at bounding box center [69, 47] width 103 height 15
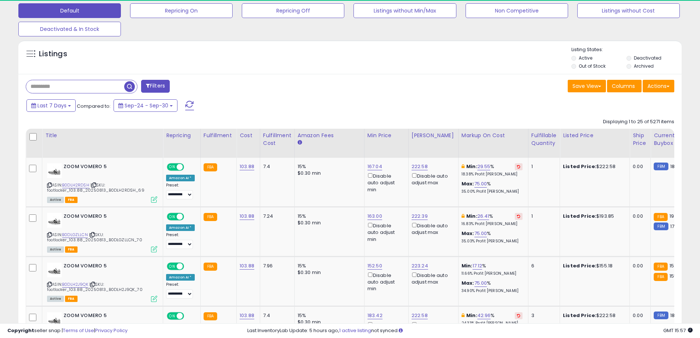
scroll to position [151, 385]
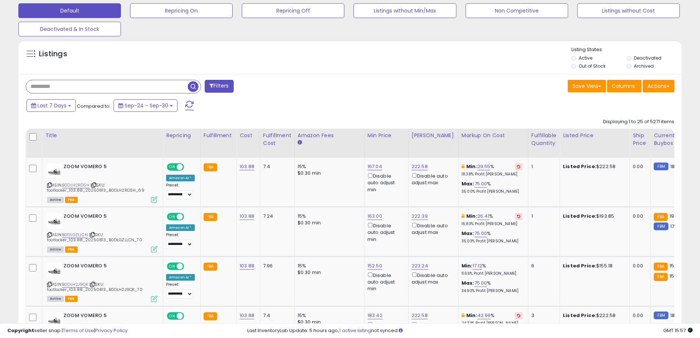
click at [107, 90] on input "text" at bounding box center [107, 86] width 162 height 13
paste input "**********"
type input "**********"
click at [191, 85] on span "button" at bounding box center [193, 86] width 11 height 11
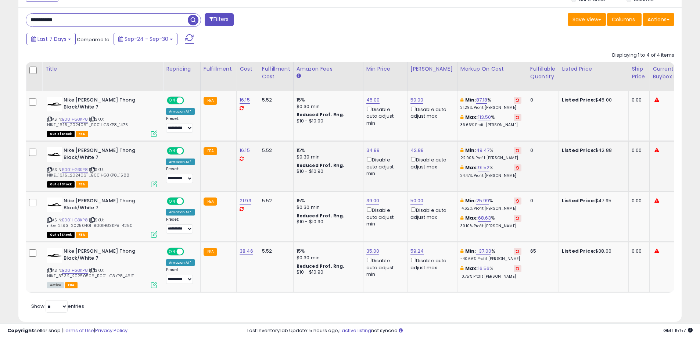
scroll to position [309, 0]
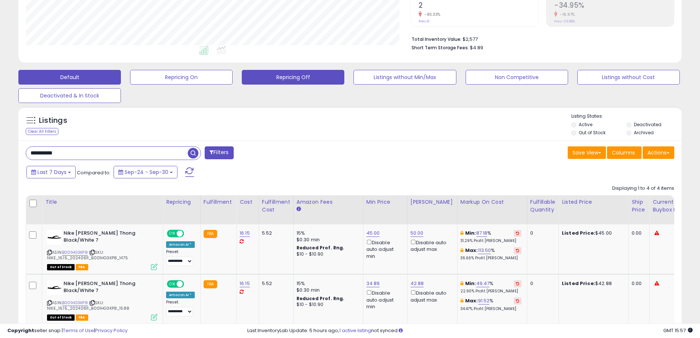
click at [275, 83] on button "Repricing Off" at bounding box center [293, 77] width 103 height 15
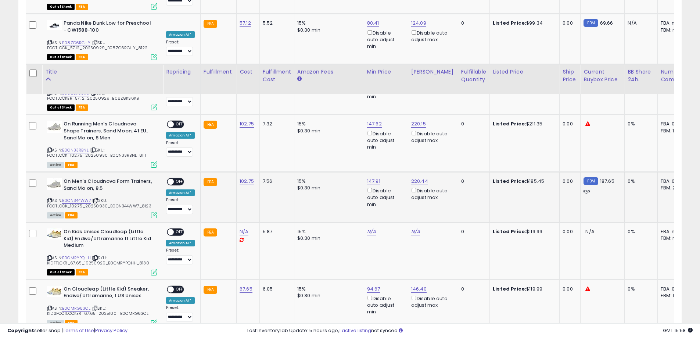
scroll to position [882, 0]
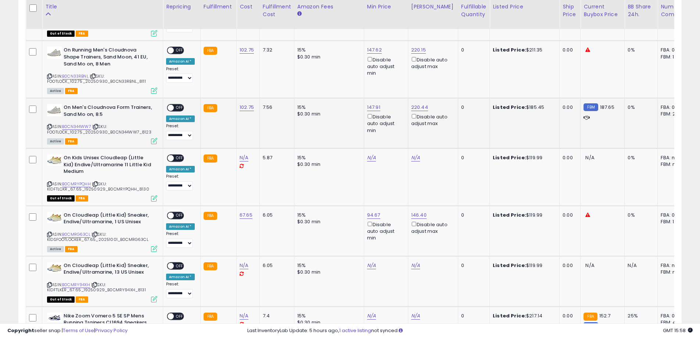
click at [174, 109] on span "OFF" at bounding box center [180, 108] width 12 height 6
click at [176, 52] on span "OFF" at bounding box center [180, 50] width 12 height 6
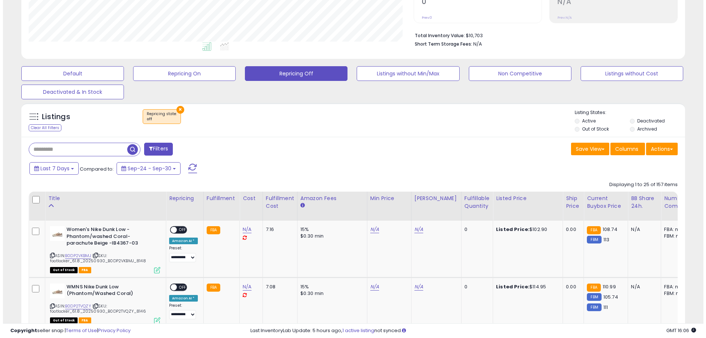
scroll to position [111, 0]
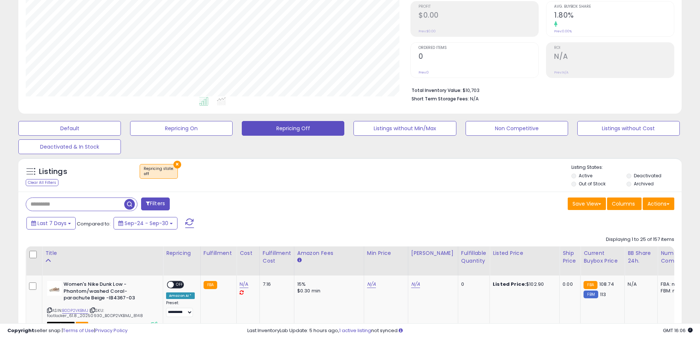
click at [176, 163] on button "×" at bounding box center [177, 165] width 8 height 8
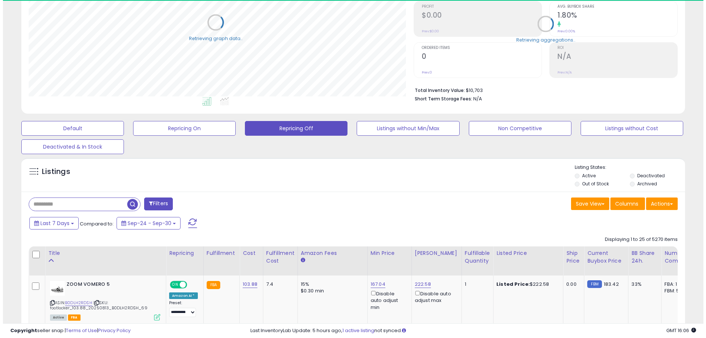
scroll to position [367308, 367073]
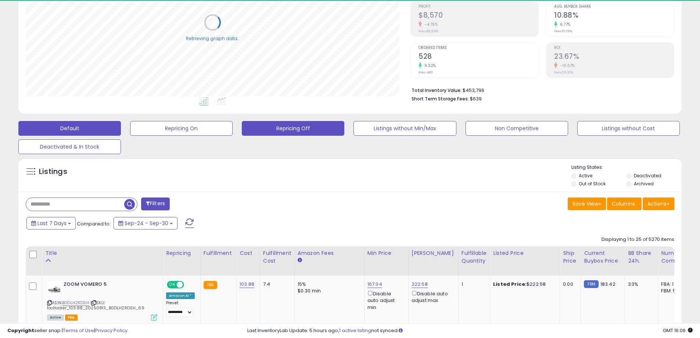
click at [92, 127] on button "Default" at bounding box center [69, 128] width 103 height 15
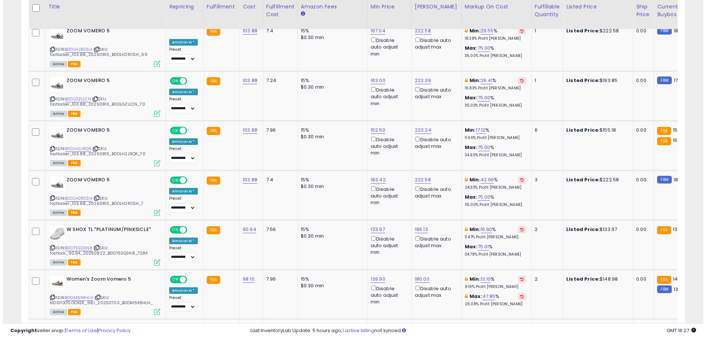
scroll to position [0, 0]
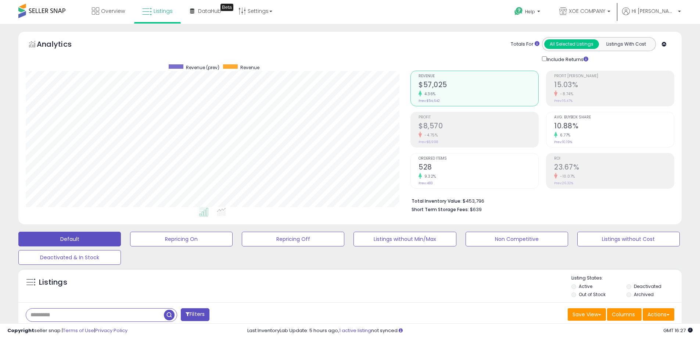
click at [89, 315] on input "text" at bounding box center [95, 314] width 138 height 13
paste input "**********"
type input "**********"
click at [193, 317] on span "button" at bounding box center [193, 314] width 11 height 11
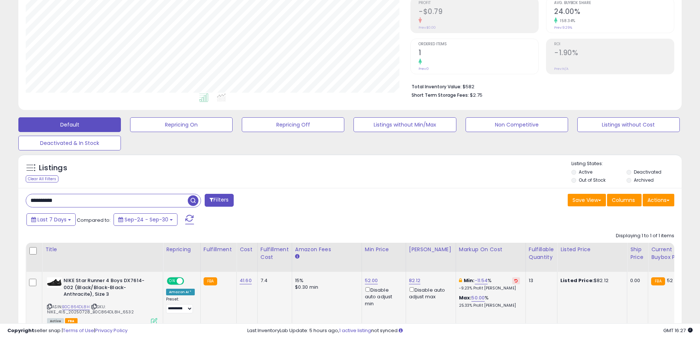
scroll to position [168, 0]
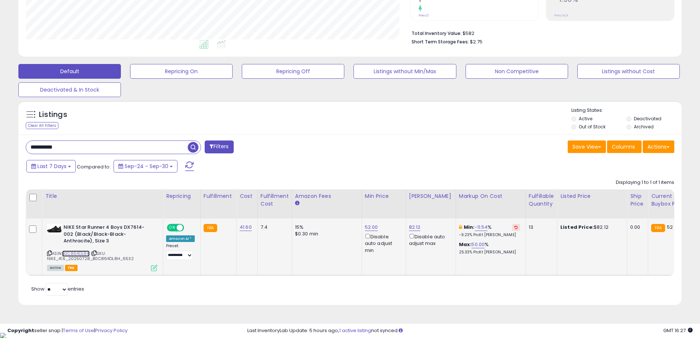
click at [72, 253] on link "B0C864DL8H" at bounding box center [76, 253] width 28 height 6
